Goal: Check status

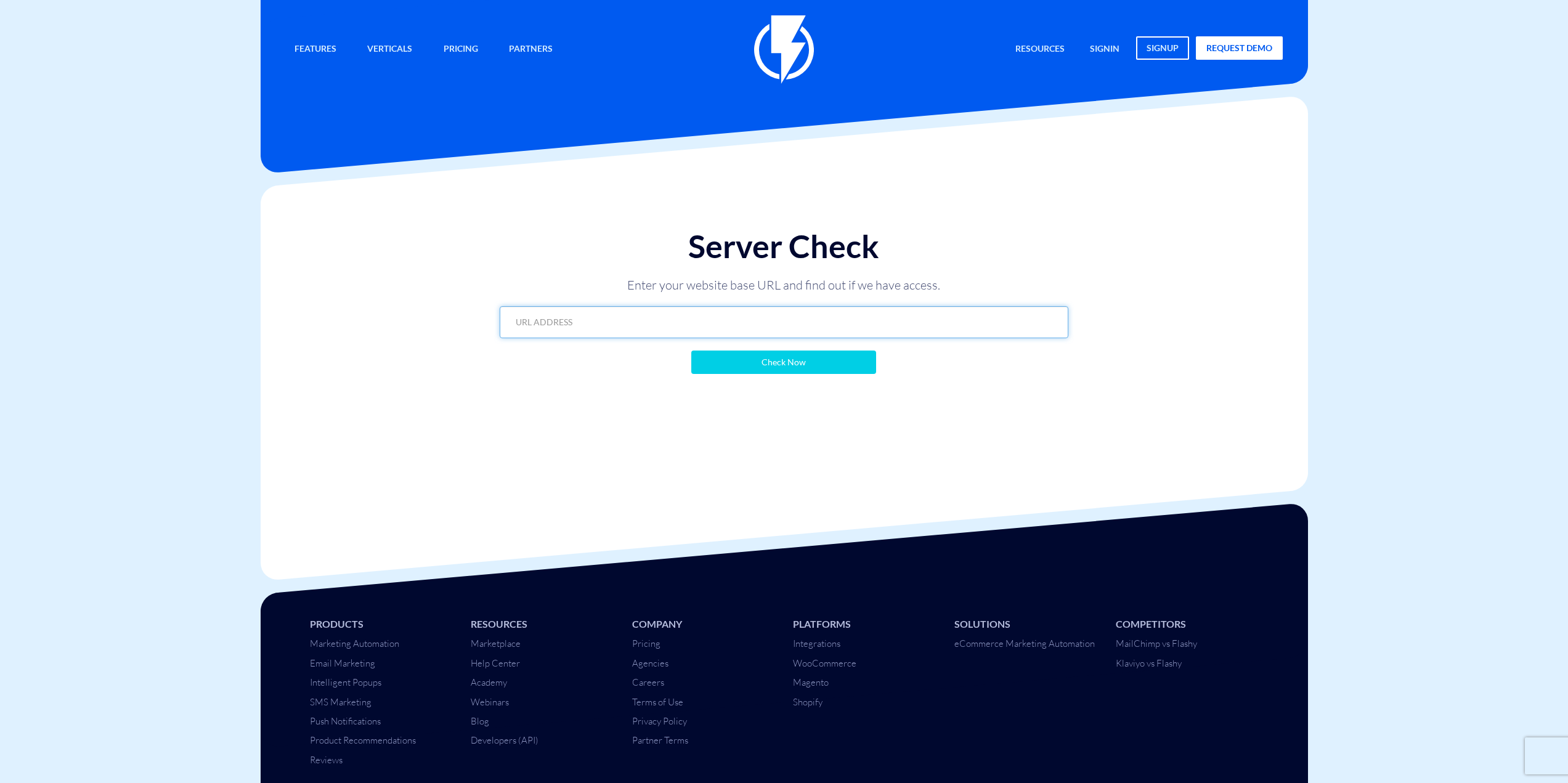
click at [914, 318] on input "text" at bounding box center [784, 322] width 568 height 32
paste input "[URL][DOMAIN_NAME]"
type input "[URL][DOMAIN_NAME]"
click at [817, 358] on input "Check Now" at bounding box center [784, 362] width 185 height 23
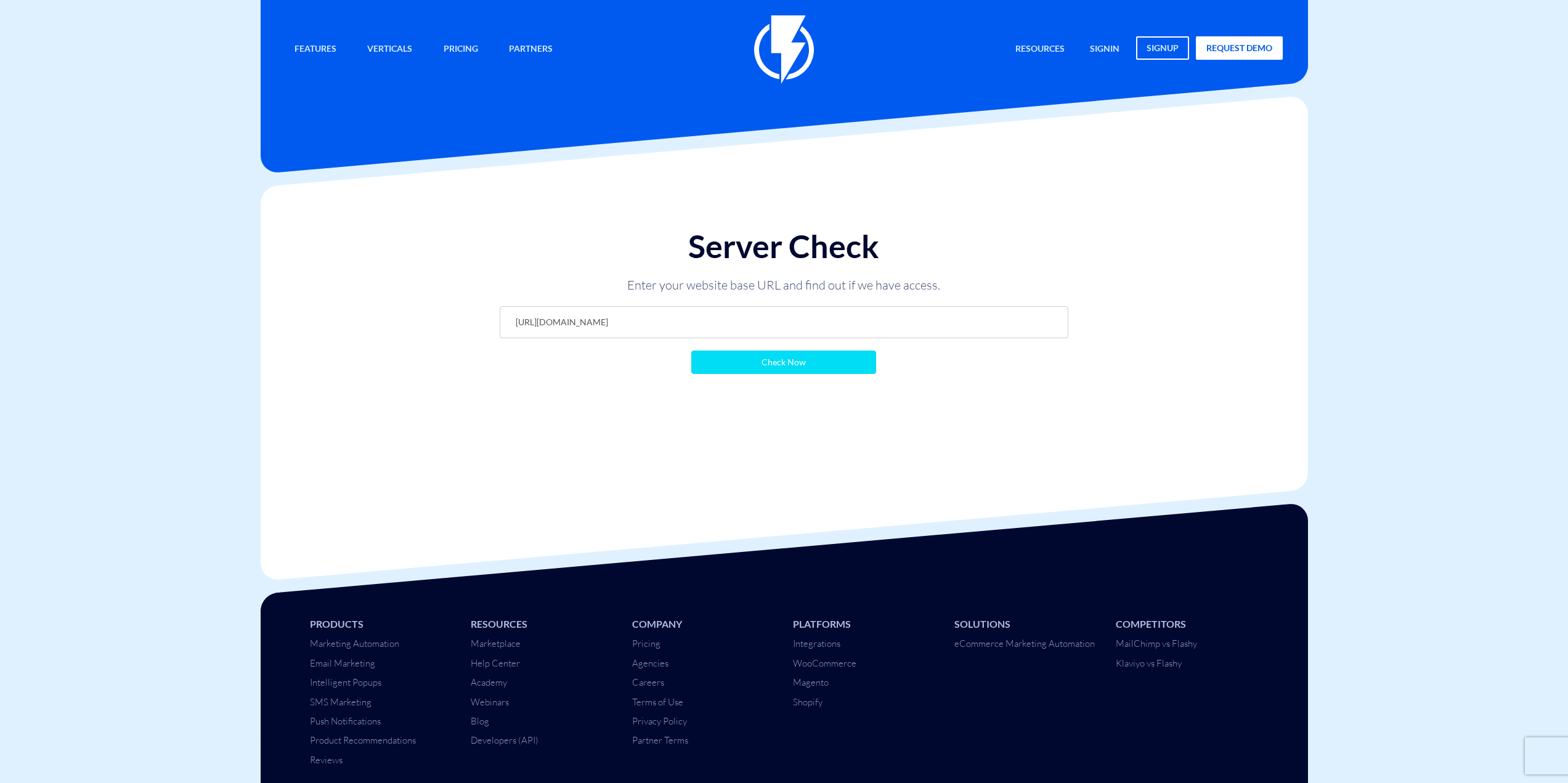
scroll to position [0, 0]
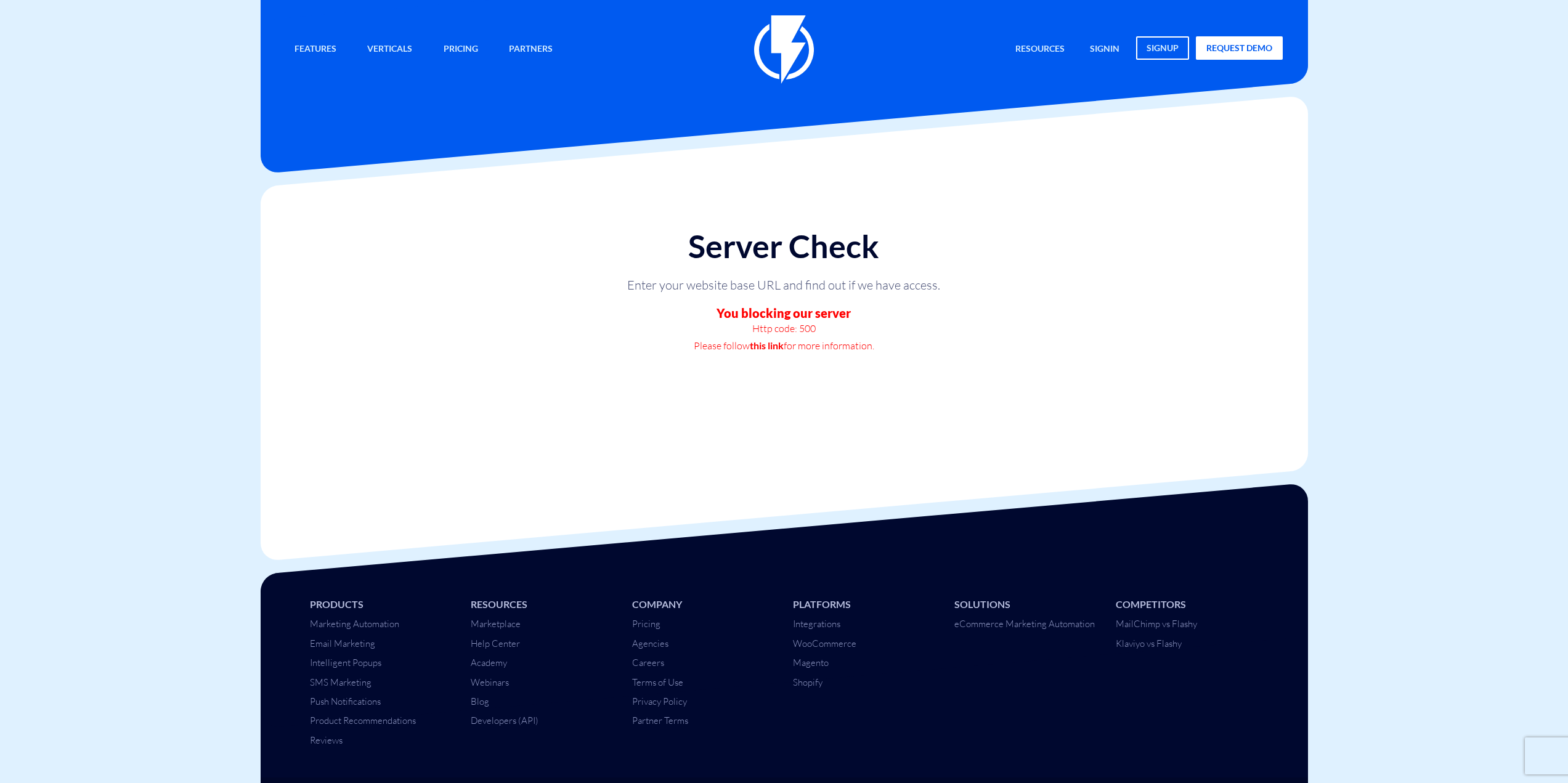
click at [769, 352] on link "this link" at bounding box center [766, 346] width 34 height 17
click at [794, 325] on p "Http code: 500" at bounding box center [784, 328] width 370 height 17
copy div "Http code: 500"
